Goal: Task Accomplishment & Management: Use online tool/utility

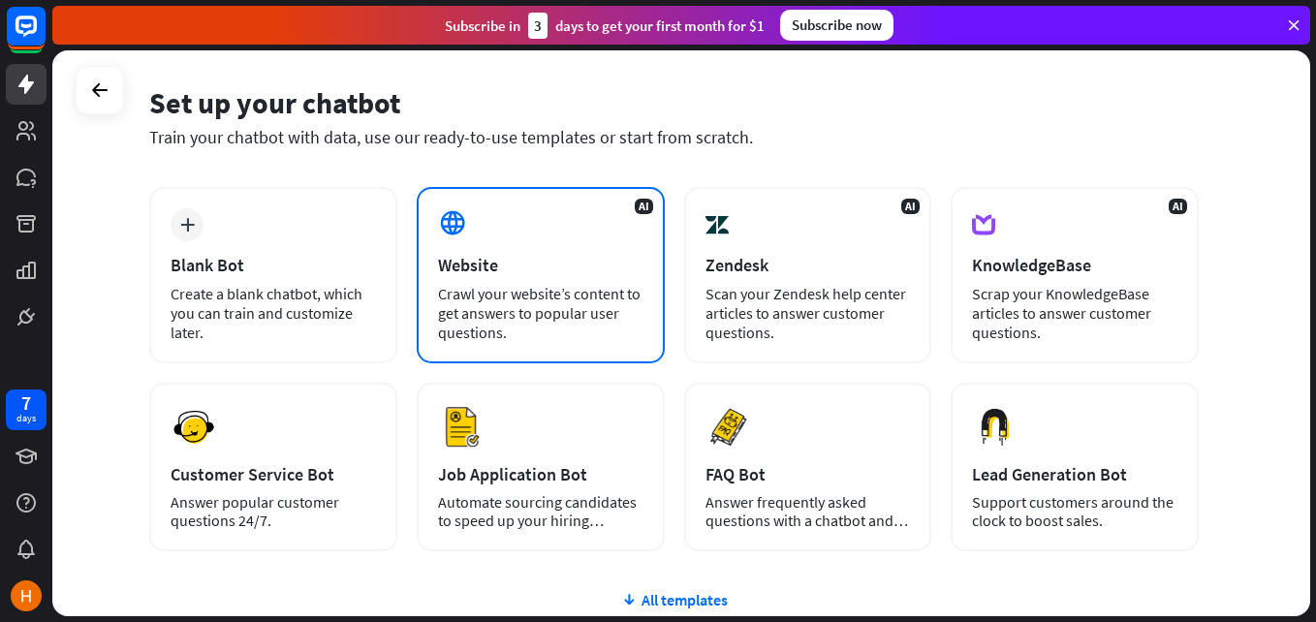
scroll to position [69, 0]
click at [482, 350] on div "AI Website Crawl your website’s content to get answers to popular user question…" at bounding box center [541, 274] width 248 height 176
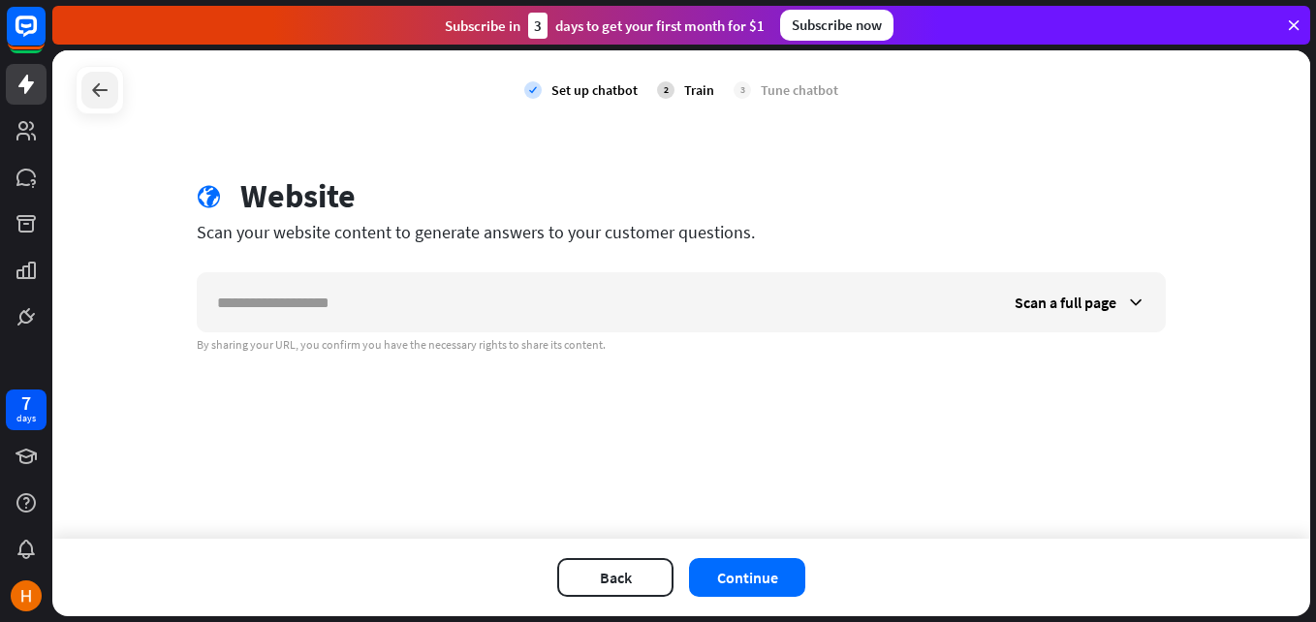
click at [93, 77] on div at bounding box center [99, 90] width 37 height 37
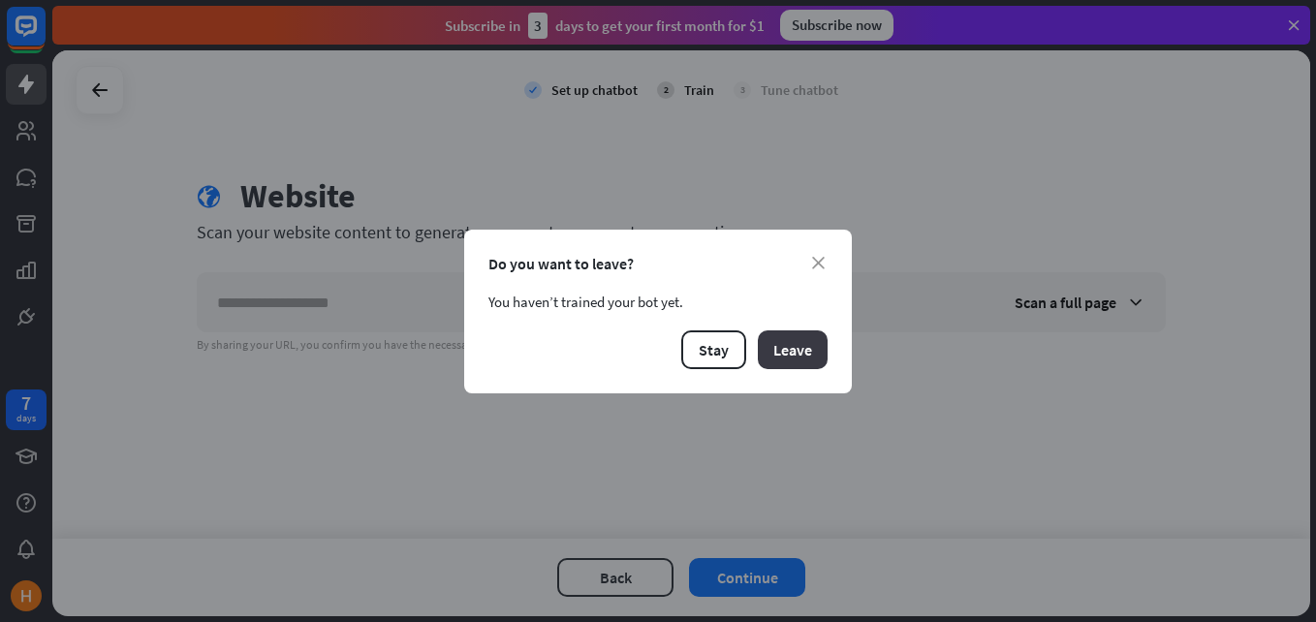
click at [765, 340] on button "Leave" at bounding box center [793, 349] width 70 height 39
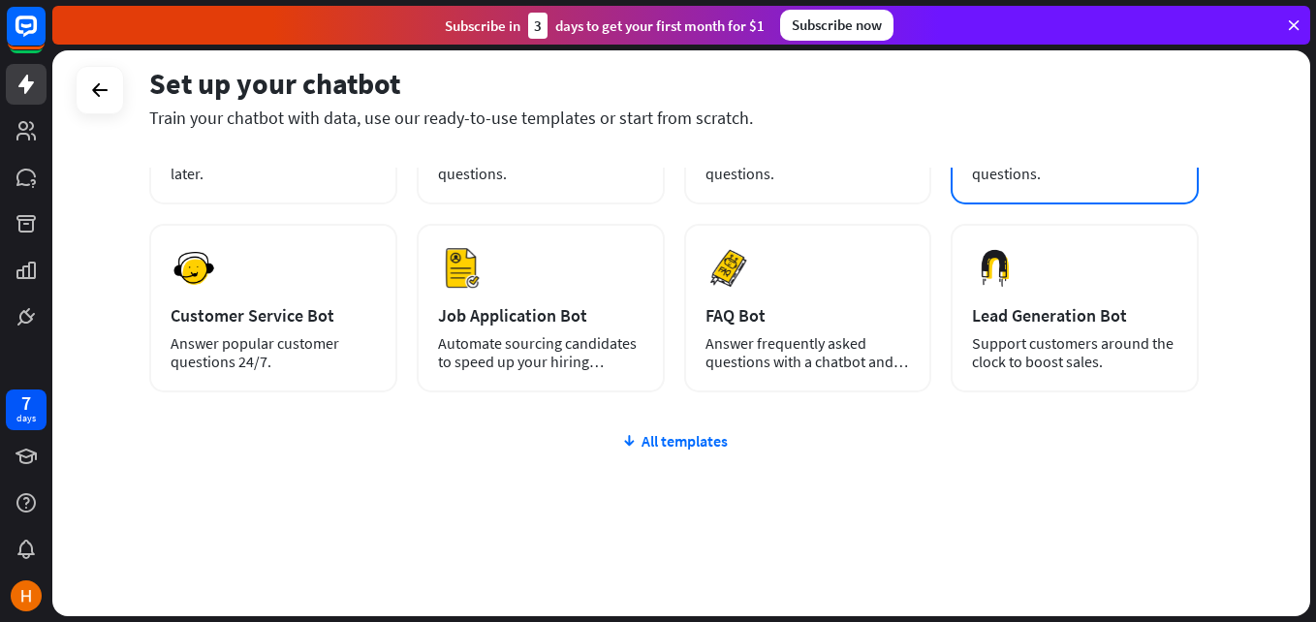
scroll to position [236, 0]
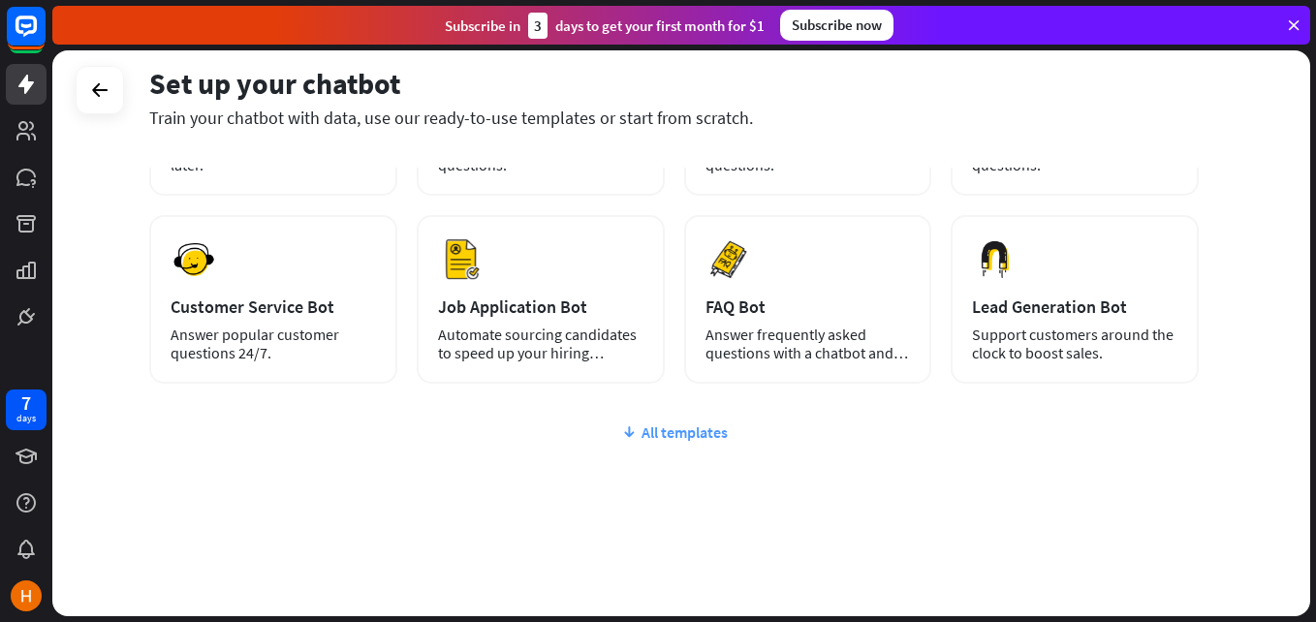
click at [650, 427] on div "All templates" at bounding box center [674, 432] width 1050 height 19
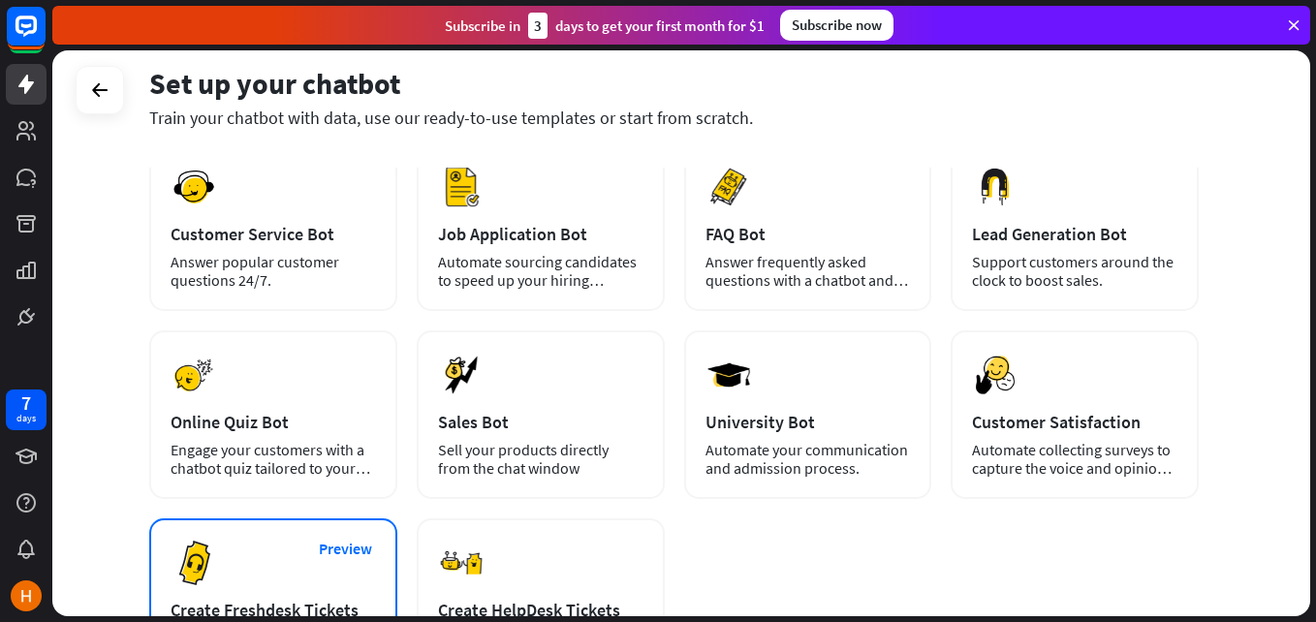
scroll to position [0, 0]
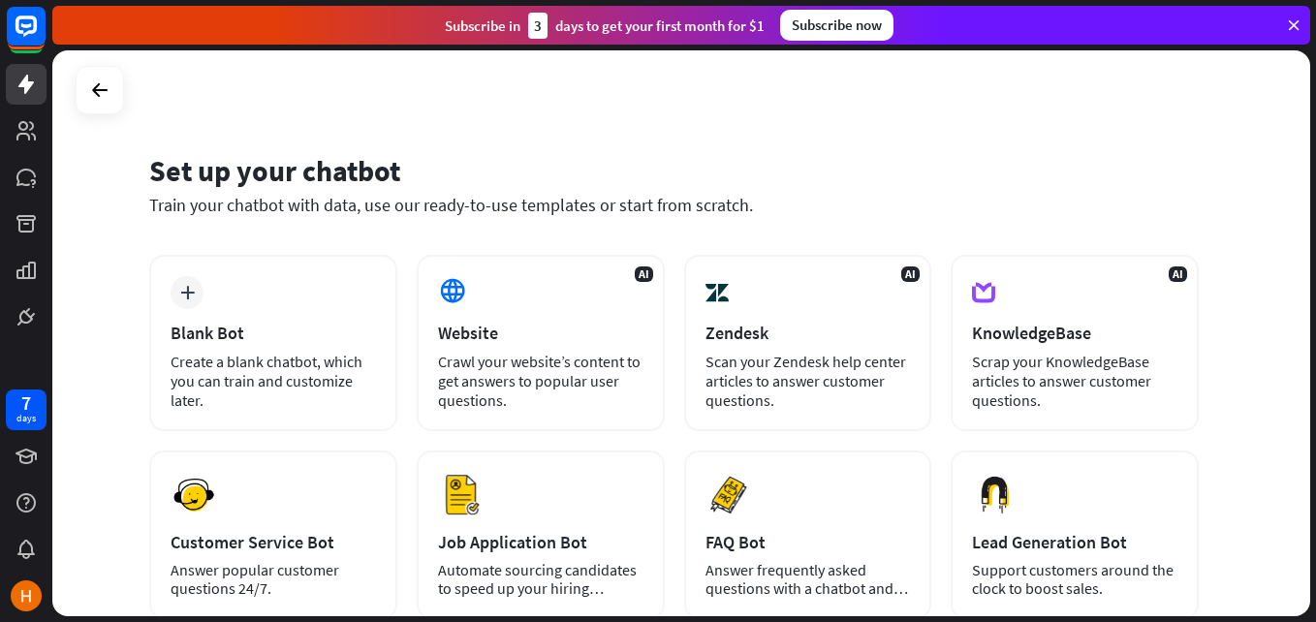
click at [1291, 12] on div "Subscribe [DATE] to get your first month for $1 Subscribe now" at bounding box center [681, 25] width 1258 height 39
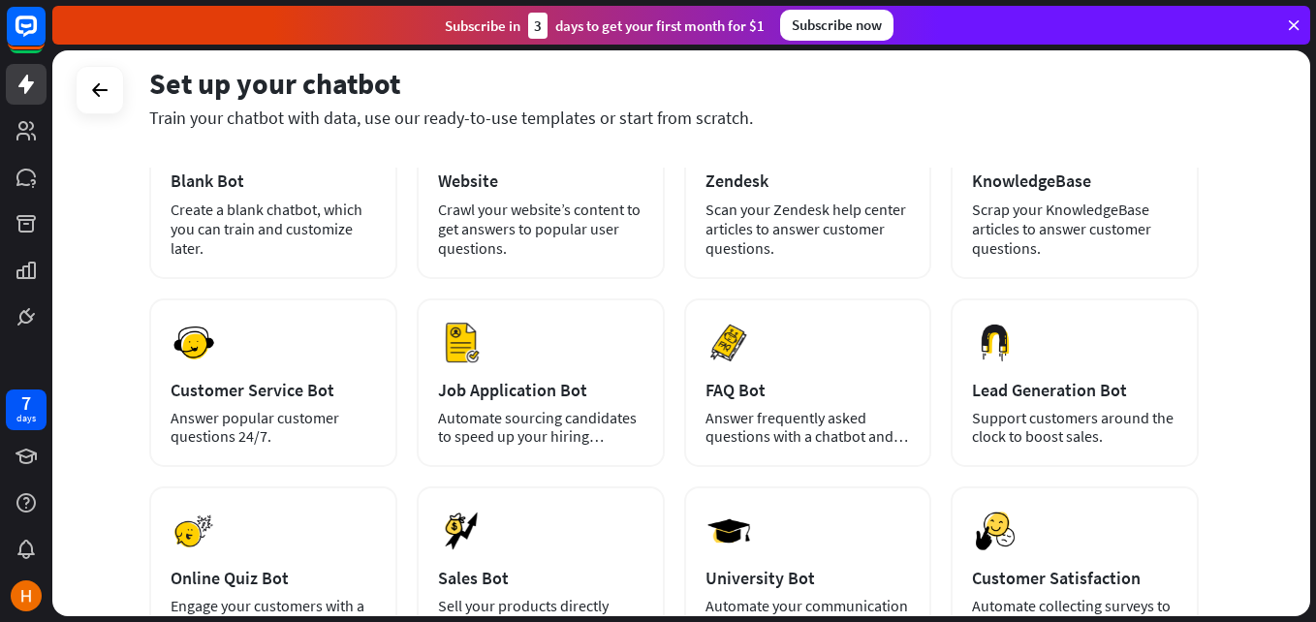
scroll to position [151, 0]
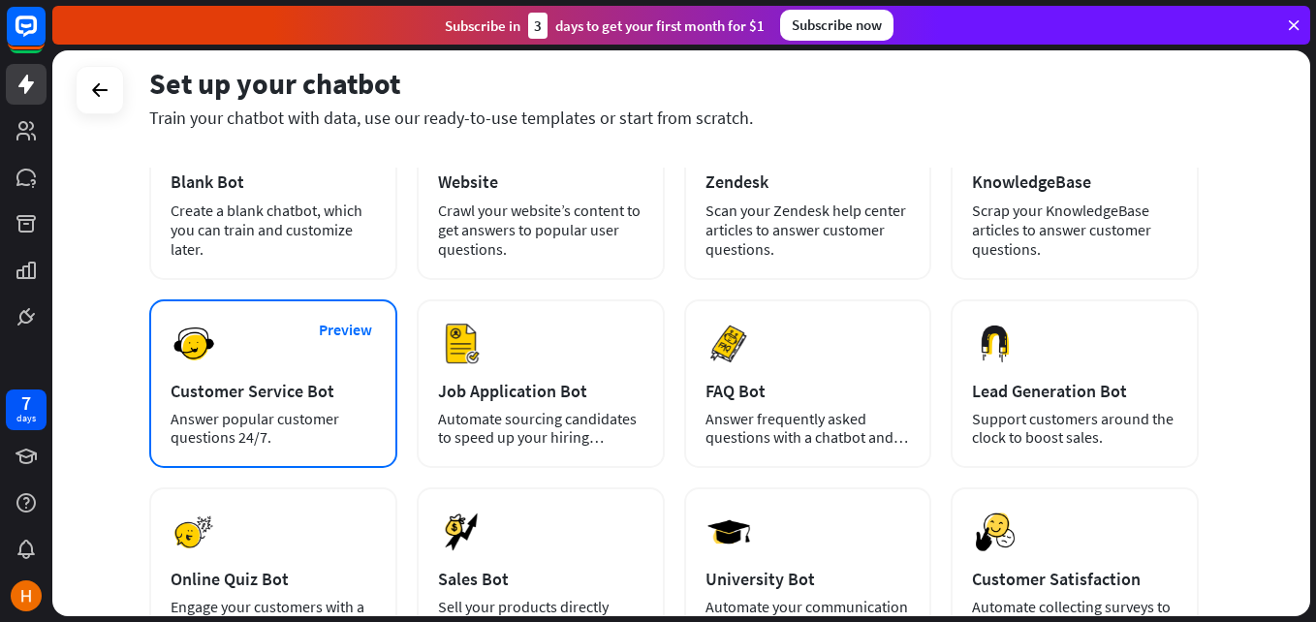
click at [303, 394] on div "Customer Service Bot" at bounding box center [273, 391] width 205 height 22
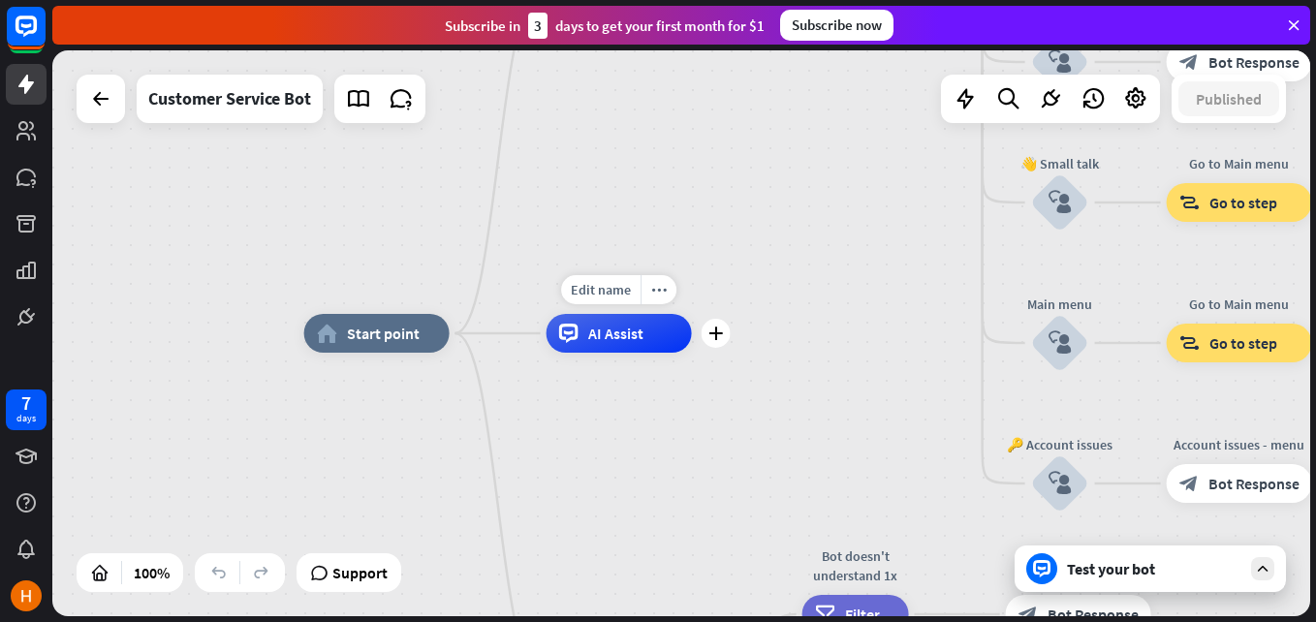
drag, startPoint x: 607, startPoint y: 331, endPoint x: 644, endPoint y: 331, distance: 36.8
click at [644, 331] on div "AI Assist" at bounding box center [619, 333] width 145 height 39
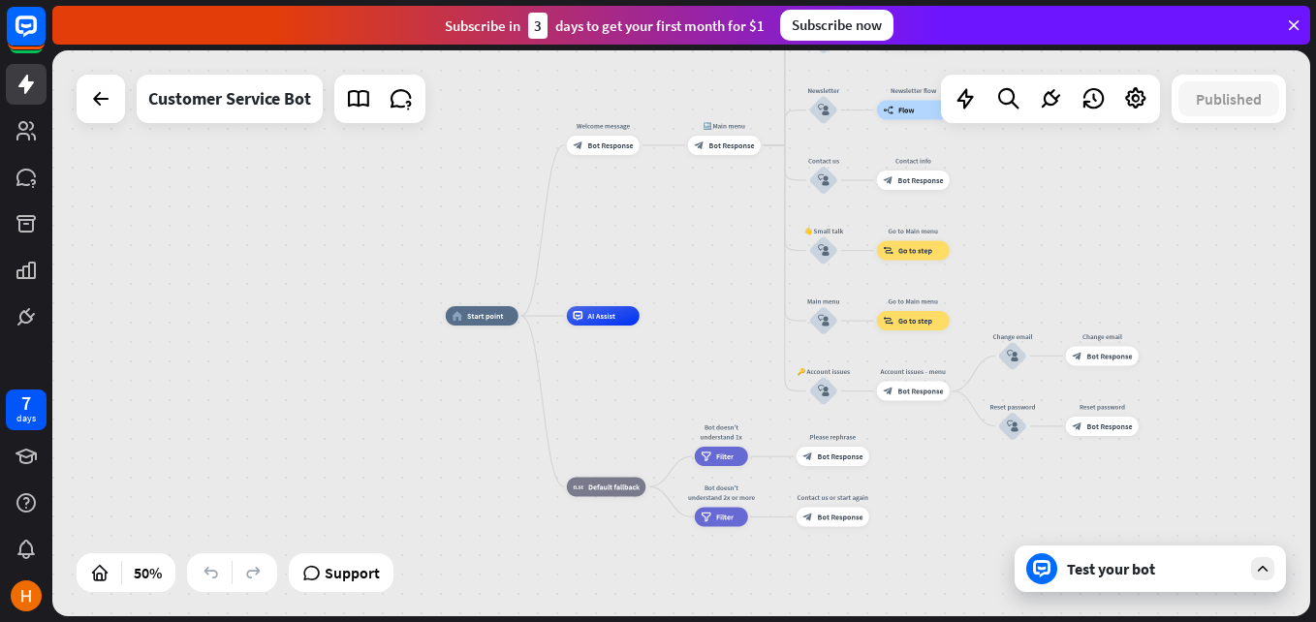
drag, startPoint x: 778, startPoint y: 332, endPoint x: 692, endPoint y: 340, distance: 86.6
click at [692, 340] on div "home_2 Start point Welcome message block_bot_response Bot Response 🔙 Main menu …" at bounding box center [760, 457] width 629 height 283
click at [1266, 573] on icon at bounding box center [1262, 568] width 17 height 17
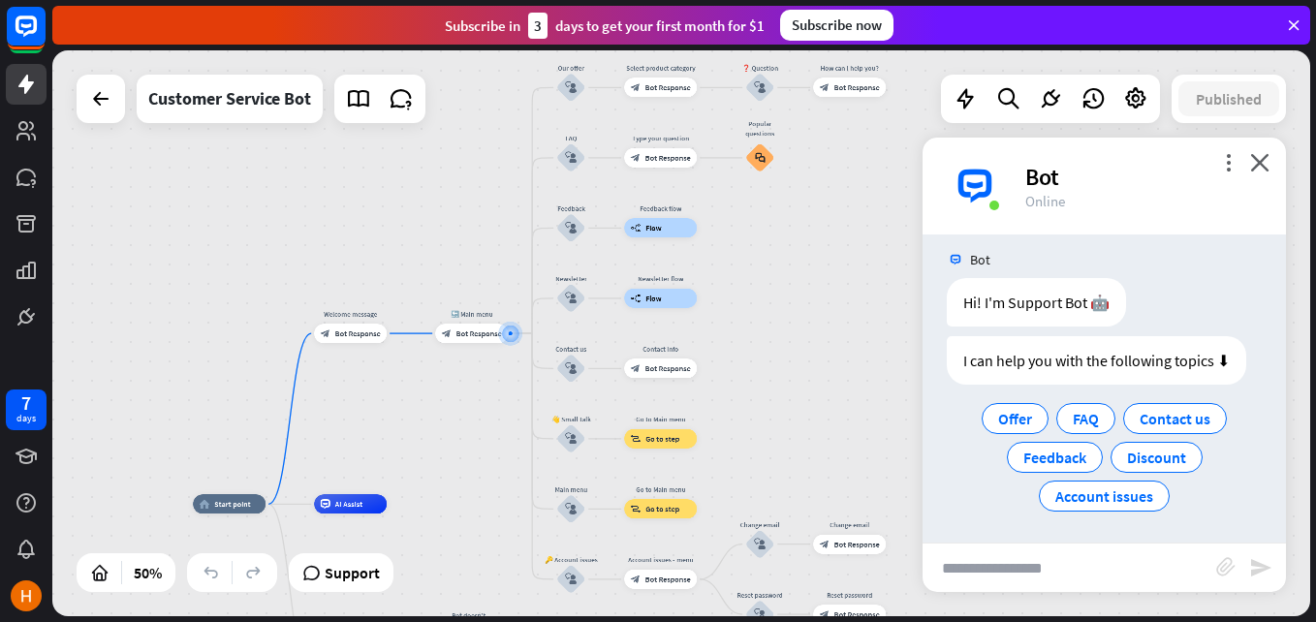
scroll to position [15, 0]
click at [1004, 420] on span "Offer" at bounding box center [1015, 416] width 34 height 19
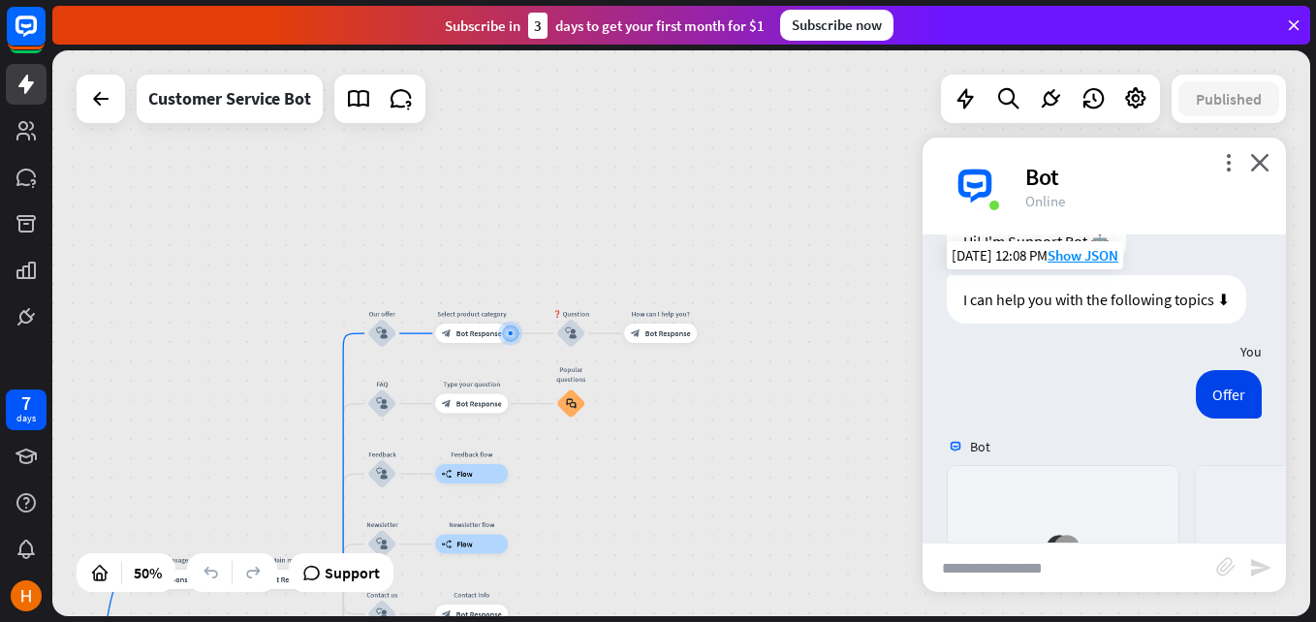
scroll to position [433, 0]
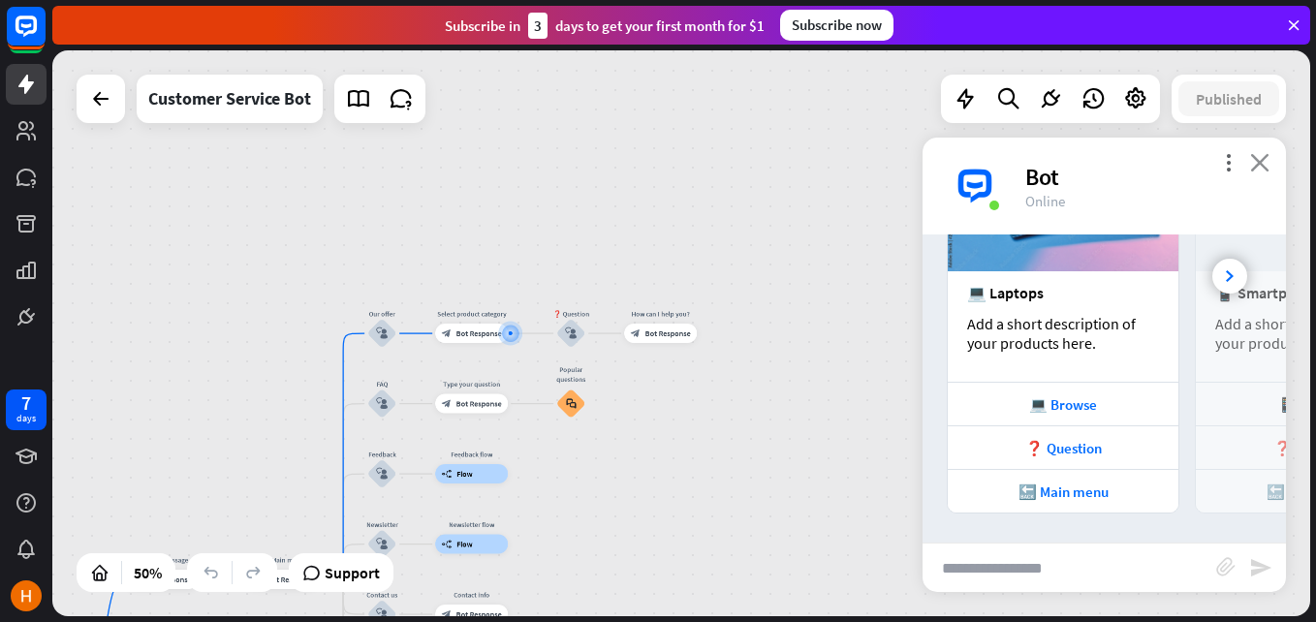
click at [1257, 159] on icon "close" at bounding box center [1259, 162] width 19 height 18
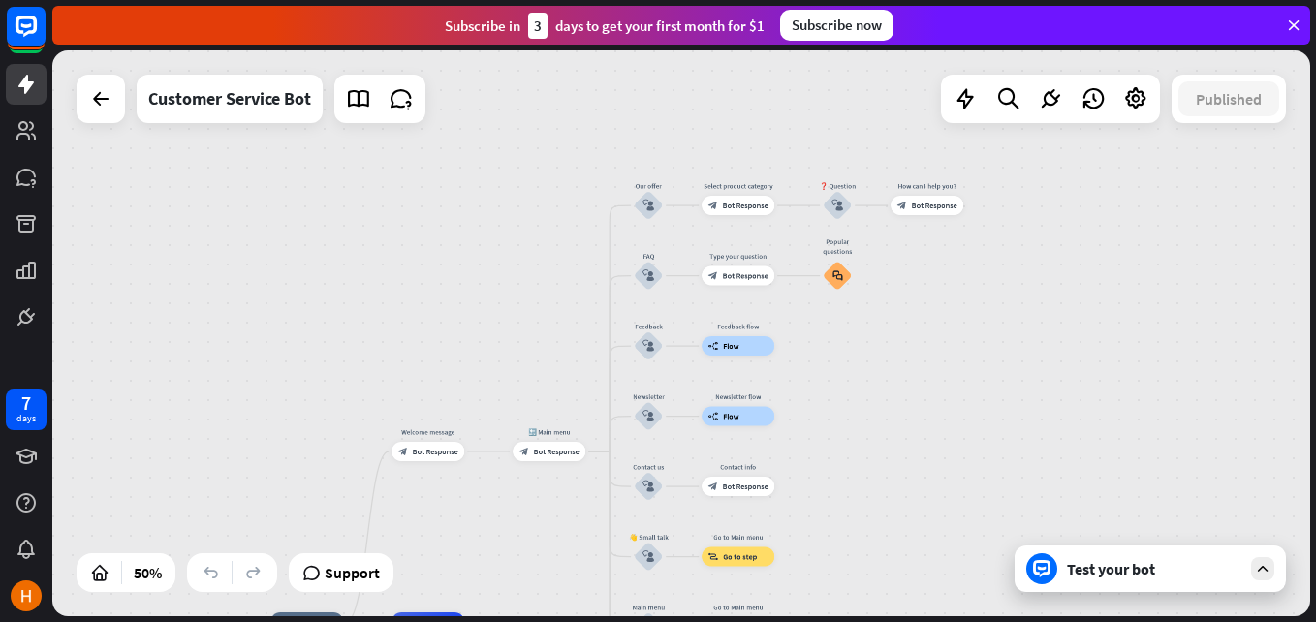
drag, startPoint x: 815, startPoint y: 431, endPoint x: 1084, endPoint y: 301, distance: 298.2
click at [1084, 301] on div "home_2 Start point Welcome message block_bot_response Bot Response 🔙 Main menu …" at bounding box center [681, 333] width 1258 height 566
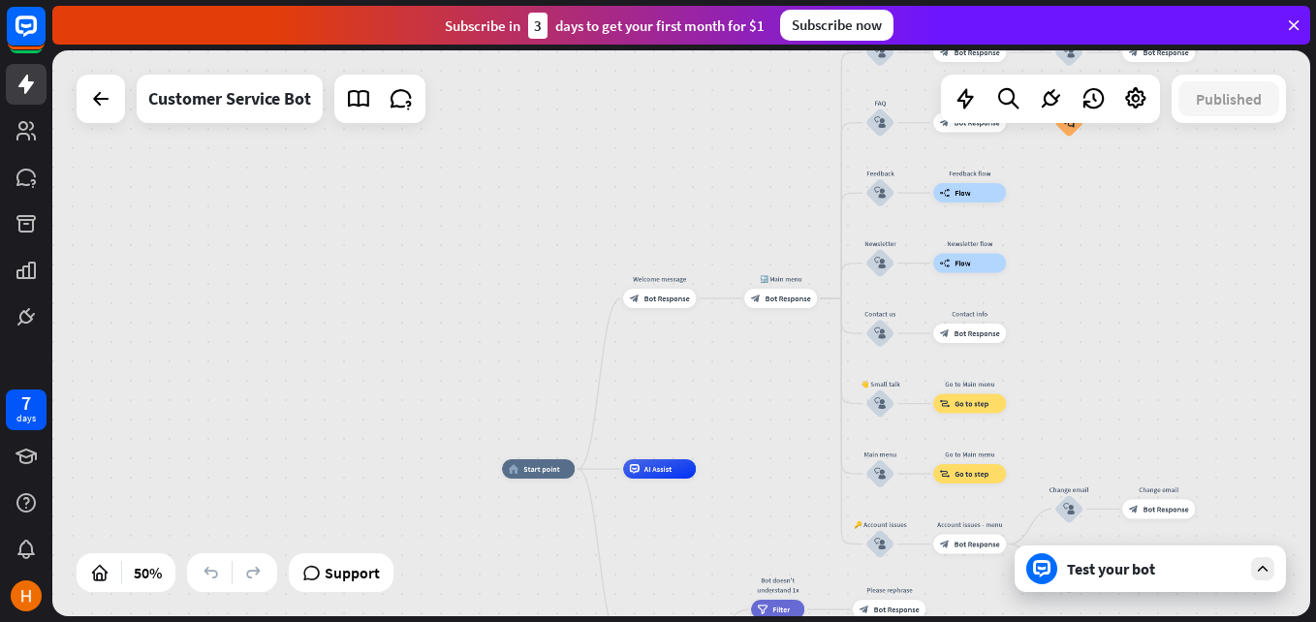
drag, startPoint x: 463, startPoint y: 302, endPoint x: 703, endPoint y: 147, distance: 285.2
click at [703, 147] on div "home_2 Start point Welcome message block_bot_response Bot Response 🔙 Main menu …" at bounding box center [681, 333] width 1258 height 566
